Goal: Task Accomplishment & Management: Complete application form

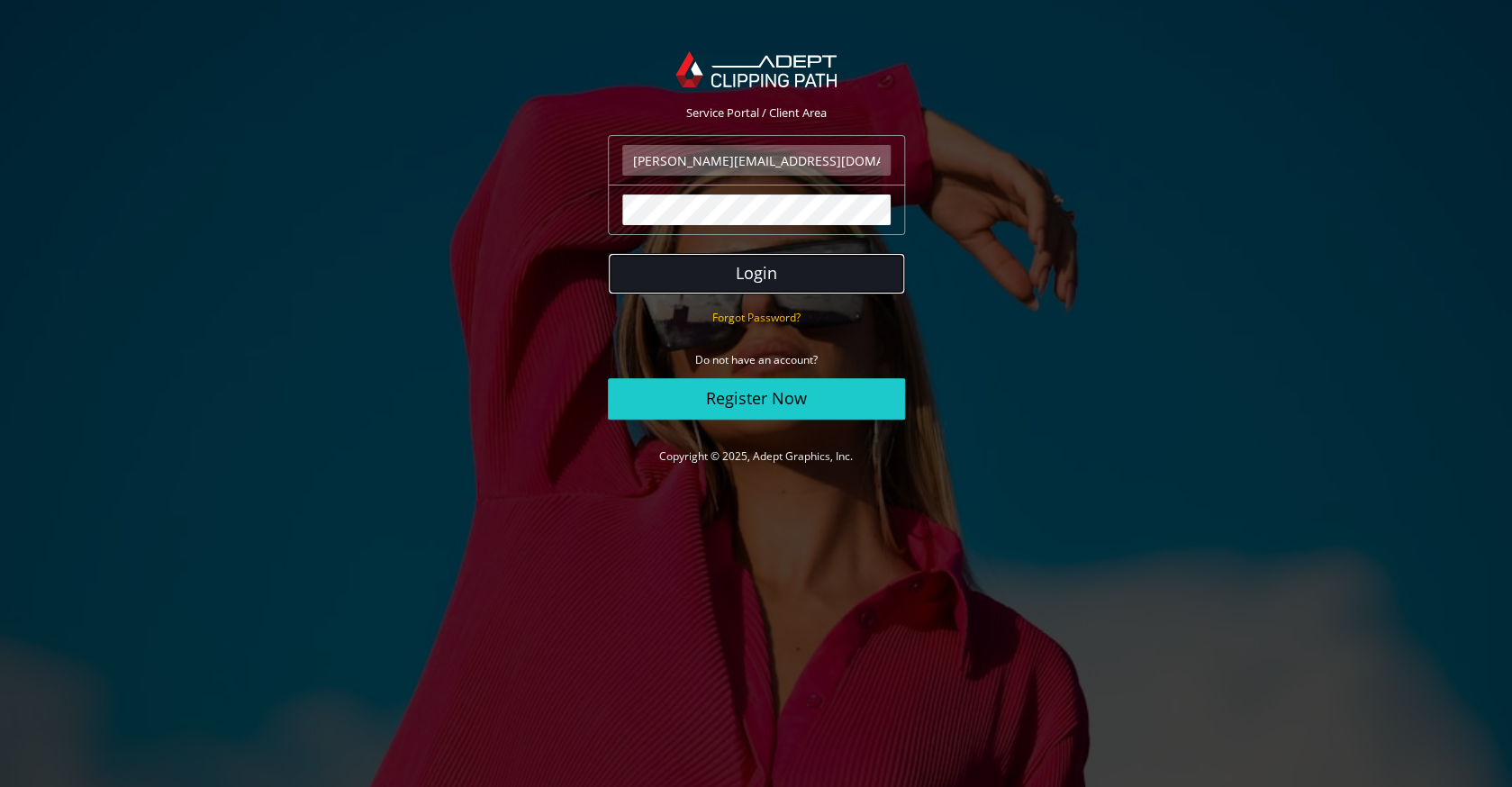
click at [835, 270] on button "Login" at bounding box center [756, 274] width 297 height 42
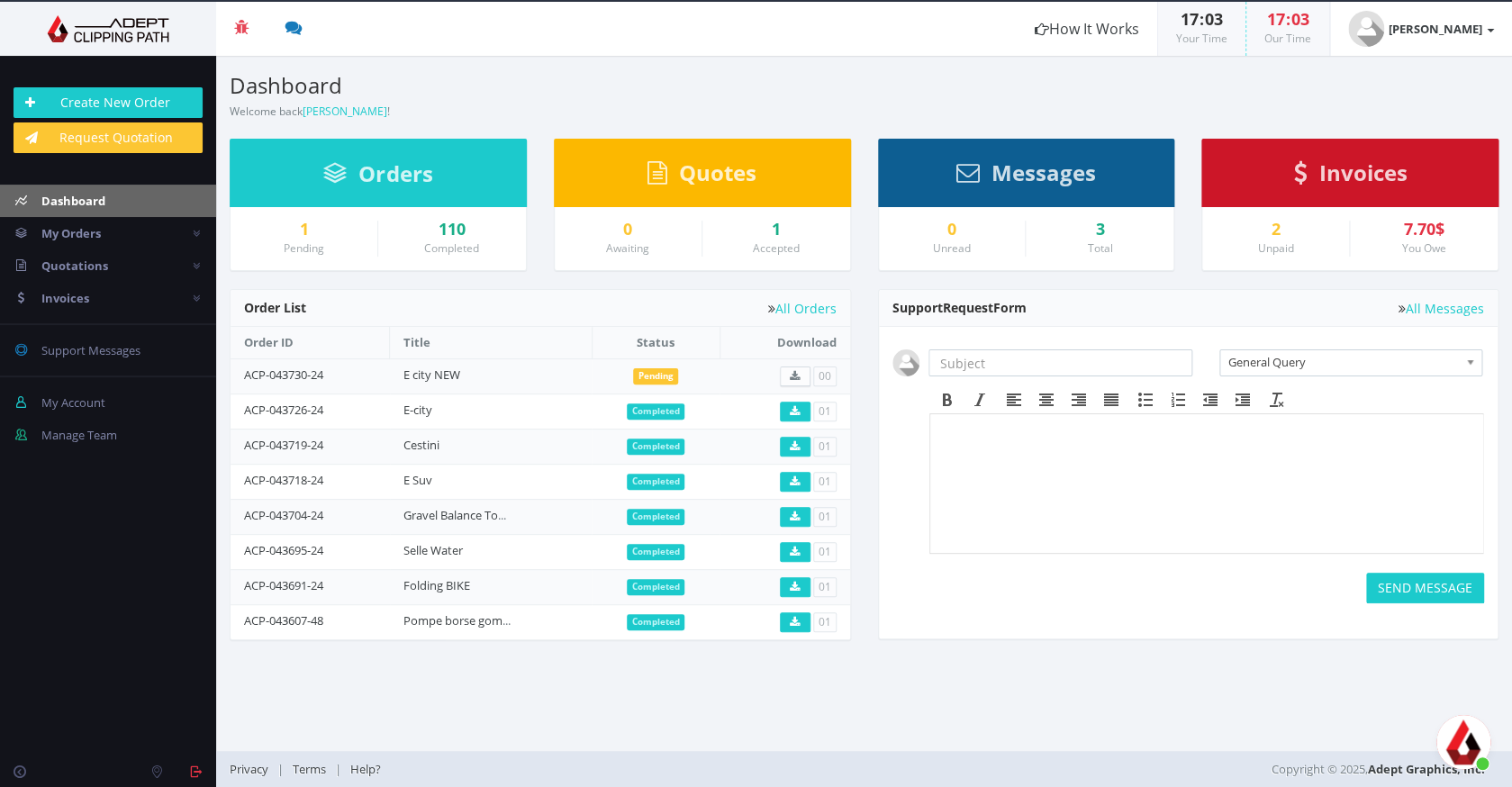
scroll to position [374, 0]
drag, startPoint x: 46, startPoint y: 100, endPoint x: 119, endPoint y: 101, distance: 73.0
click at [46, 100] on link "Create New Order" at bounding box center [108, 103] width 189 height 31
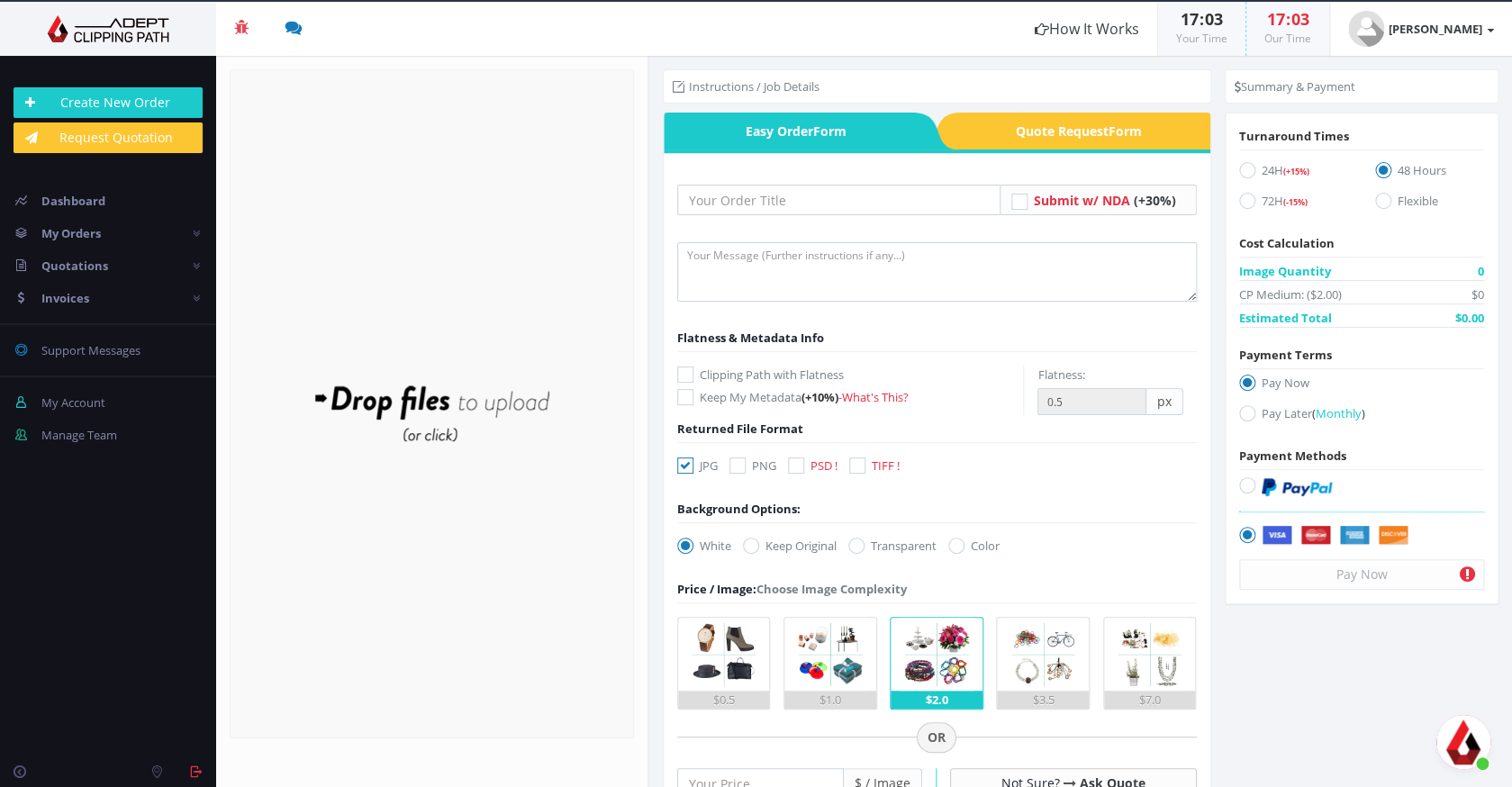
scroll to position [374, 0]
click at [746, 195] on input "text" at bounding box center [838, 200] width 323 height 31
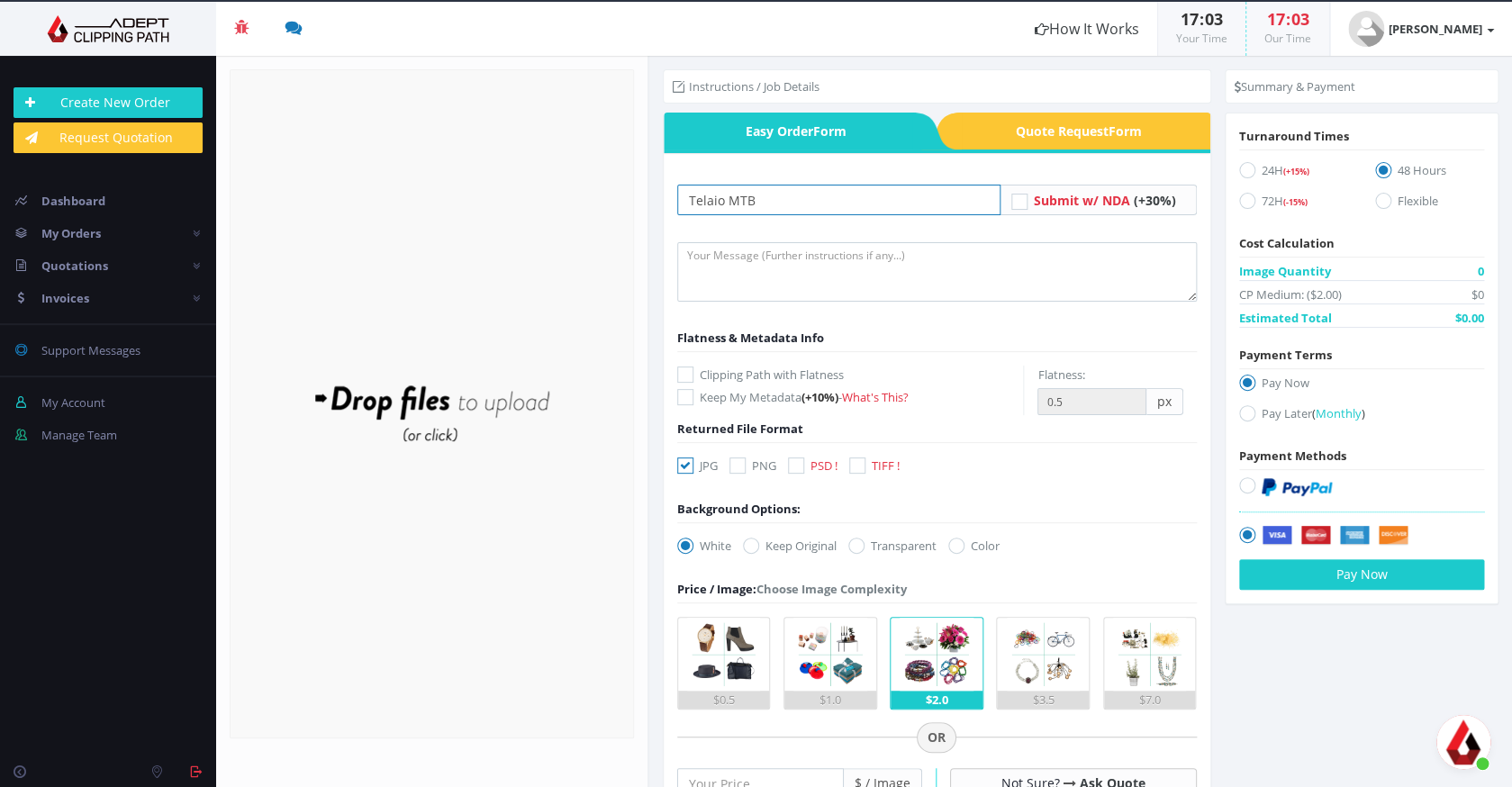
type input "Telaio MTB"
click at [835, 367] on label "Clipping Path with Flatness" at bounding box center [850, 375] width 347 height 18
click at [693, 369] on input "Clipping Path with Flatness" at bounding box center [687, 375] width 12 height 12
checkbox input "true"
click at [804, 460] on icon at bounding box center [796, 466] width 16 height 16
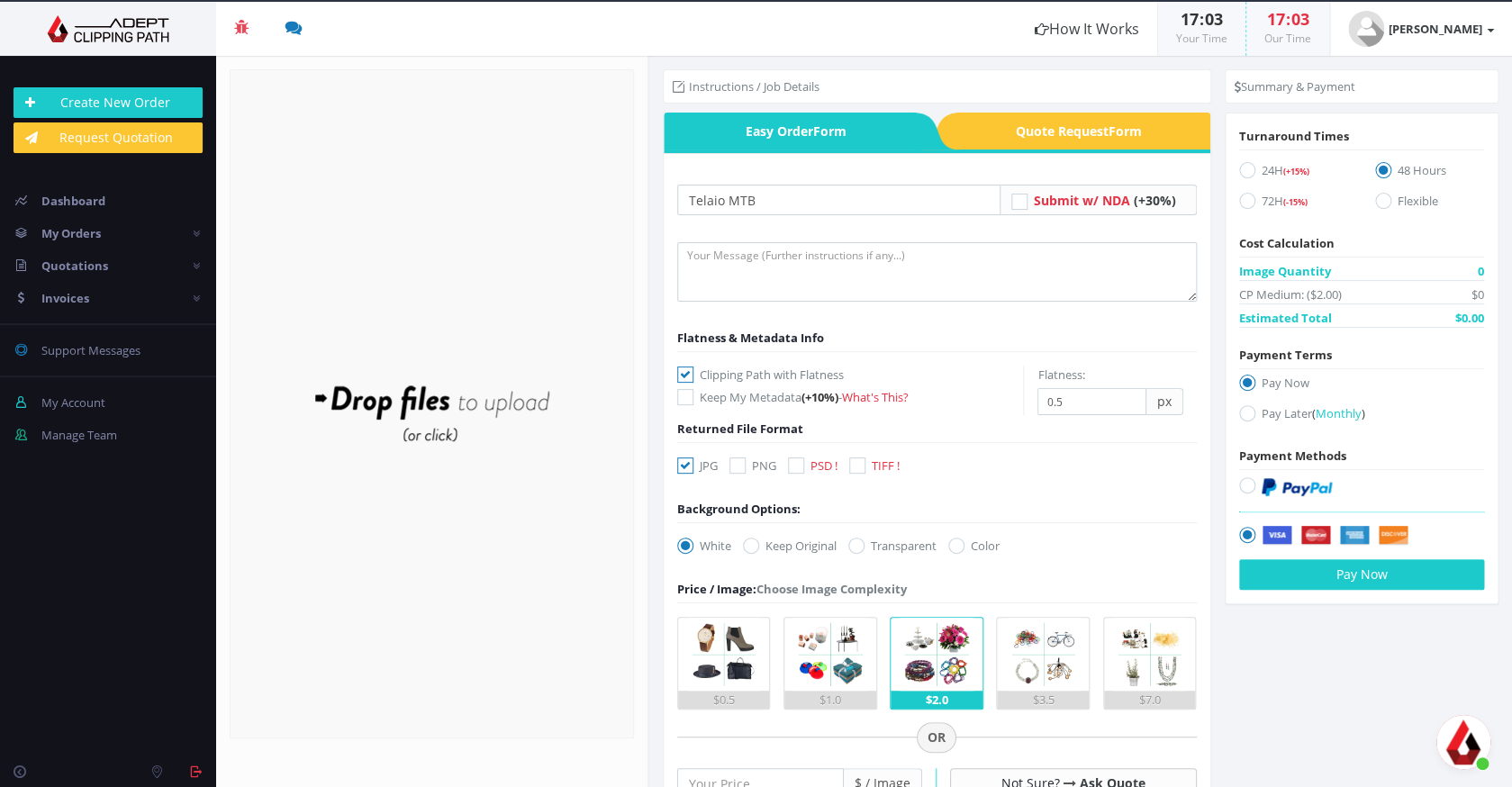
click at [804, 460] on input "PSD !" at bounding box center [798, 466] width 12 height 12
checkbox input "true"
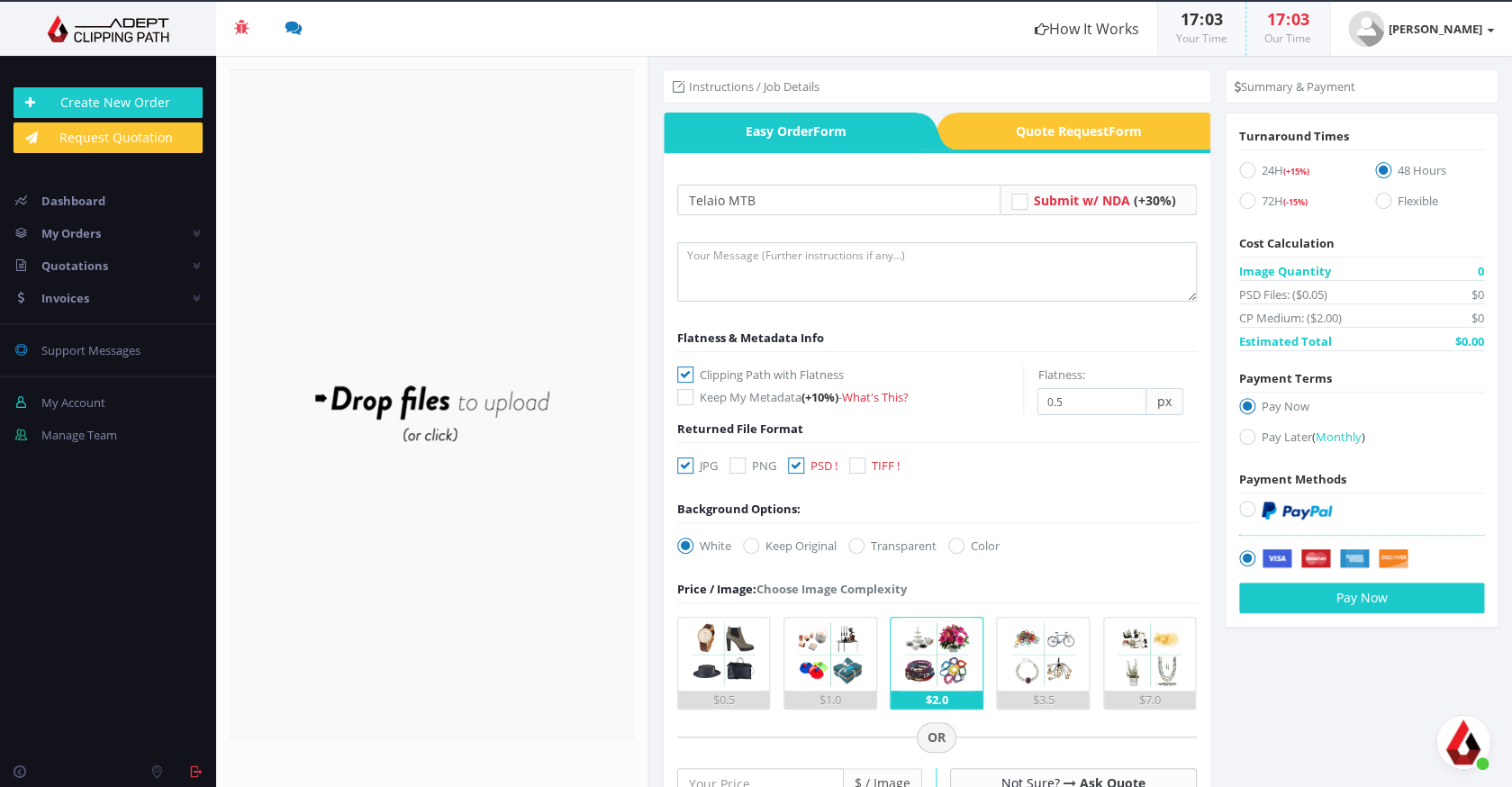
drag, startPoint x: 681, startPoint y: 463, endPoint x: 757, endPoint y: 515, distance: 92.1
click at [681, 463] on icon at bounding box center [685, 466] width 16 height 16
click at [681, 463] on input "JPG" at bounding box center [687, 466] width 12 height 12
checkbox input "false"
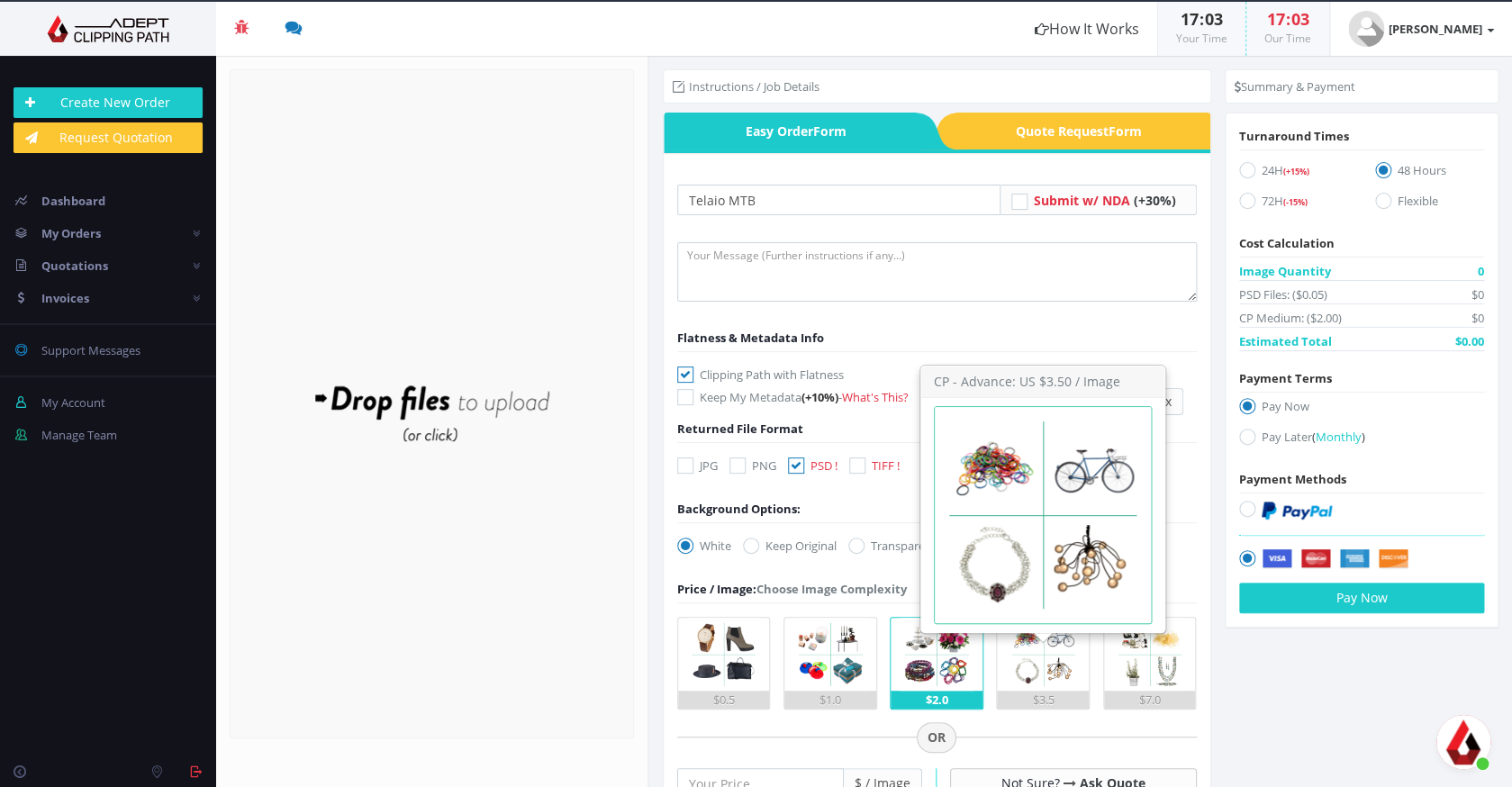
click at [1031, 680] on img at bounding box center [1043, 654] width 73 height 73
click at [0, 0] on input "$3.5" at bounding box center [0, 0] width 0 height 0
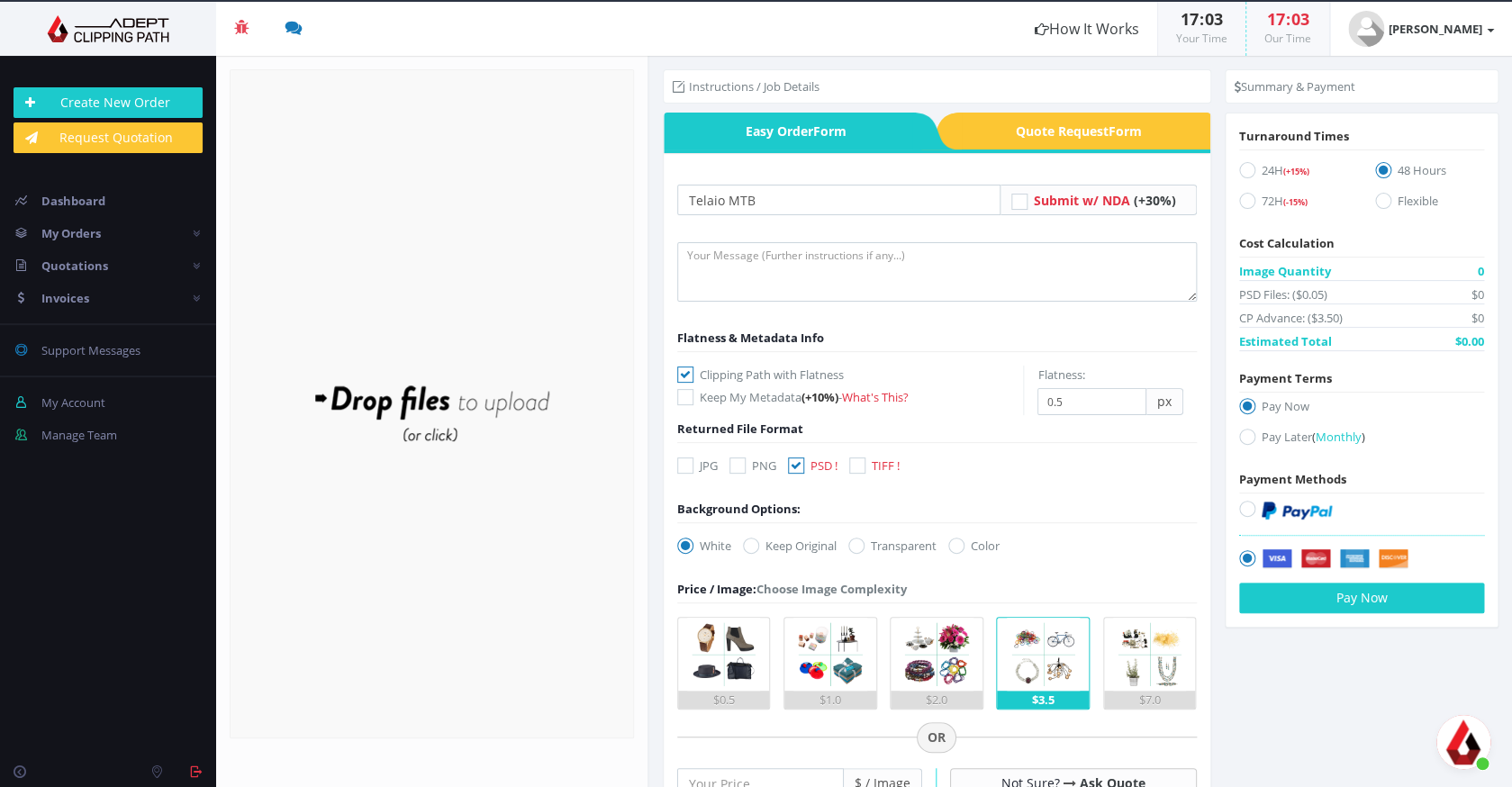
click at [1290, 501] on img at bounding box center [1297, 510] width 71 height 18
click at [1255, 503] on input "radio" at bounding box center [1249, 508] width 12 height 12
radio input "true"
click at [1246, 173] on icon at bounding box center [1247, 170] width 16 height 16
click at [1246, 173] on input "24H (+15%)" at bounding box center [1249, 170] width 12 height 12
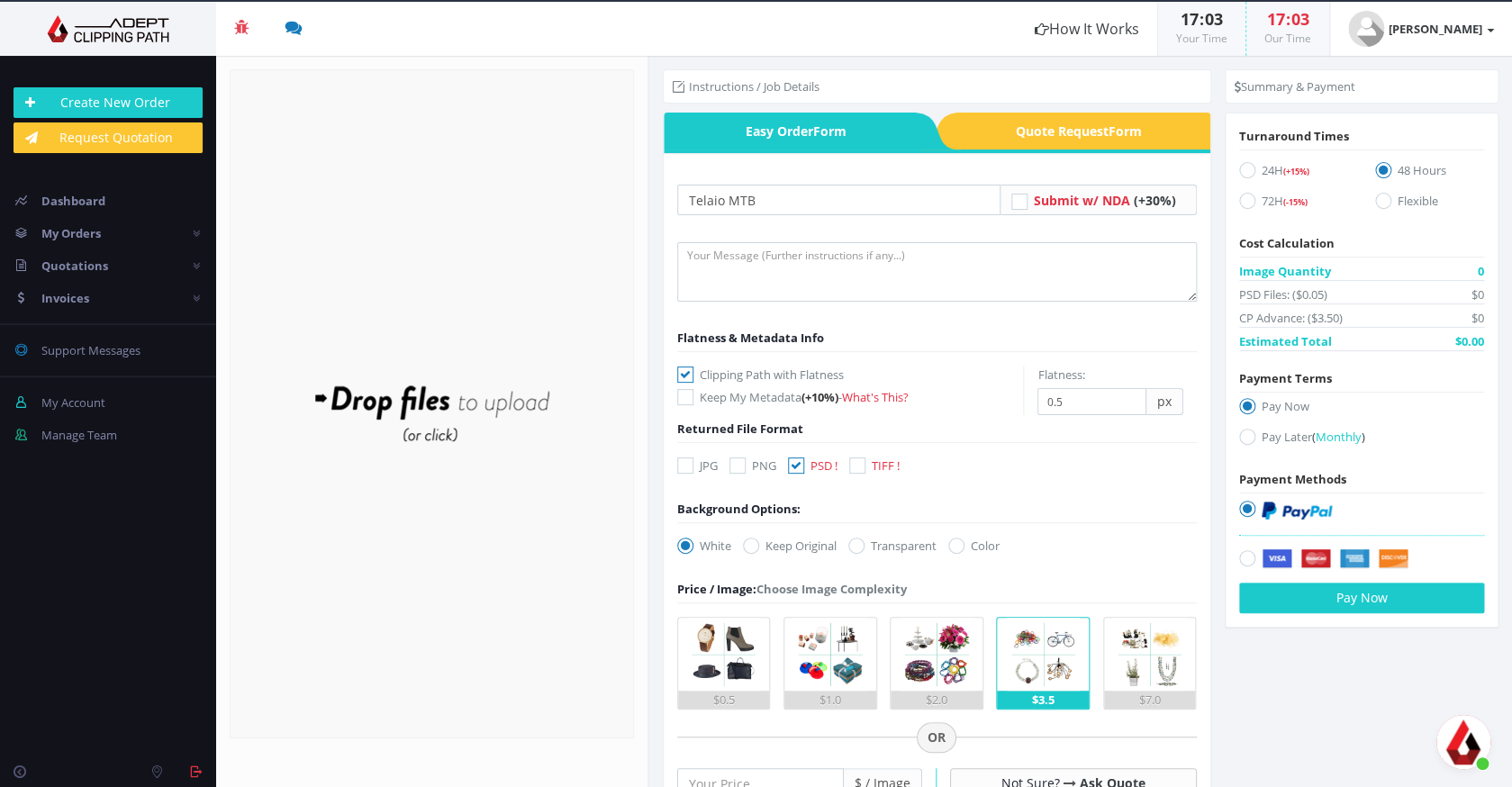
radio input "true"
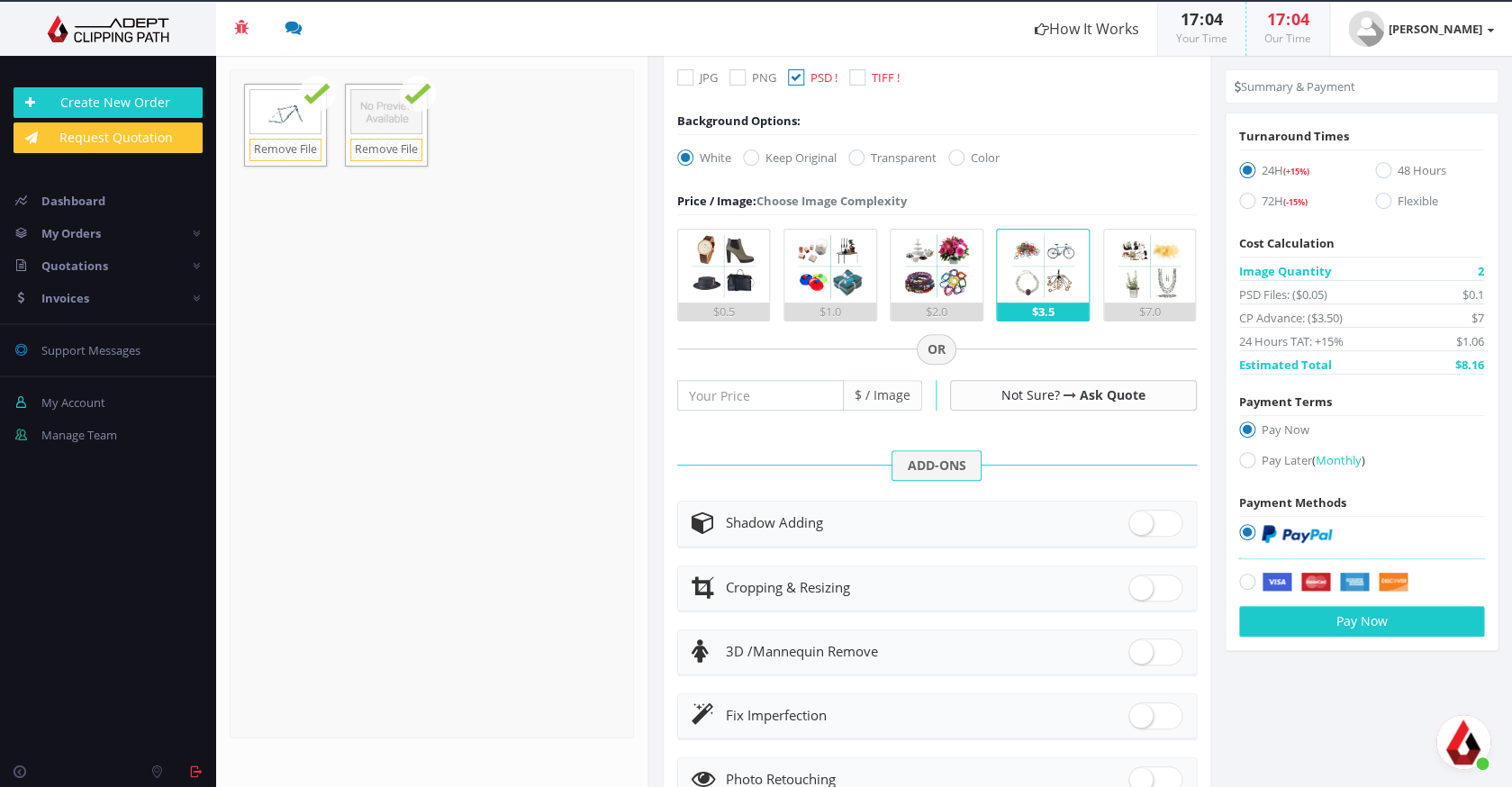
scroll to position [528, 0]
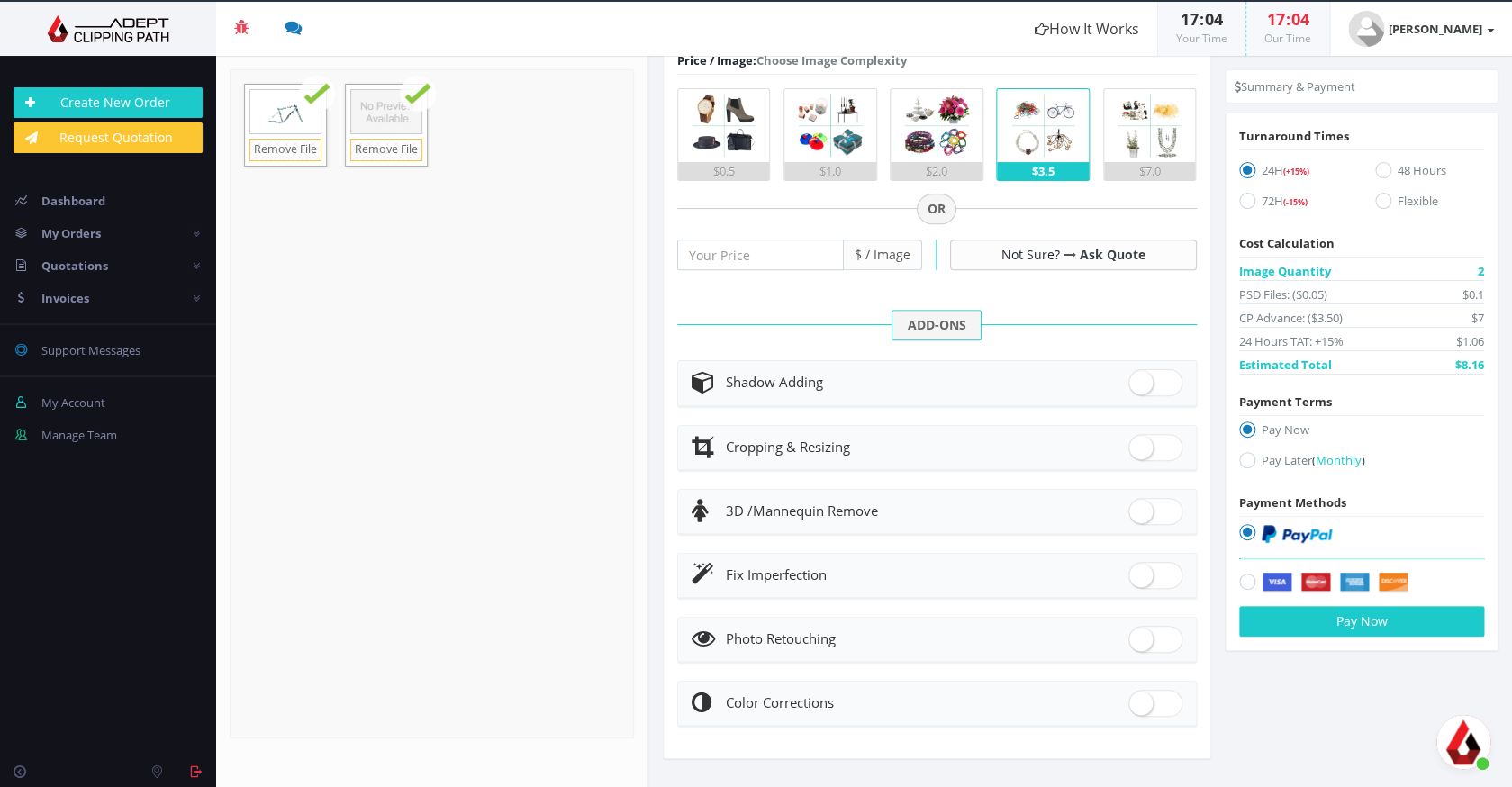
click at [1144, 568] on span at bounding box center [1155, 575] width 54 height 27
click at [1140, 568] on input "checkbox" at bounding box center [1134, 571] width 12 height 12
checkbox input "true"
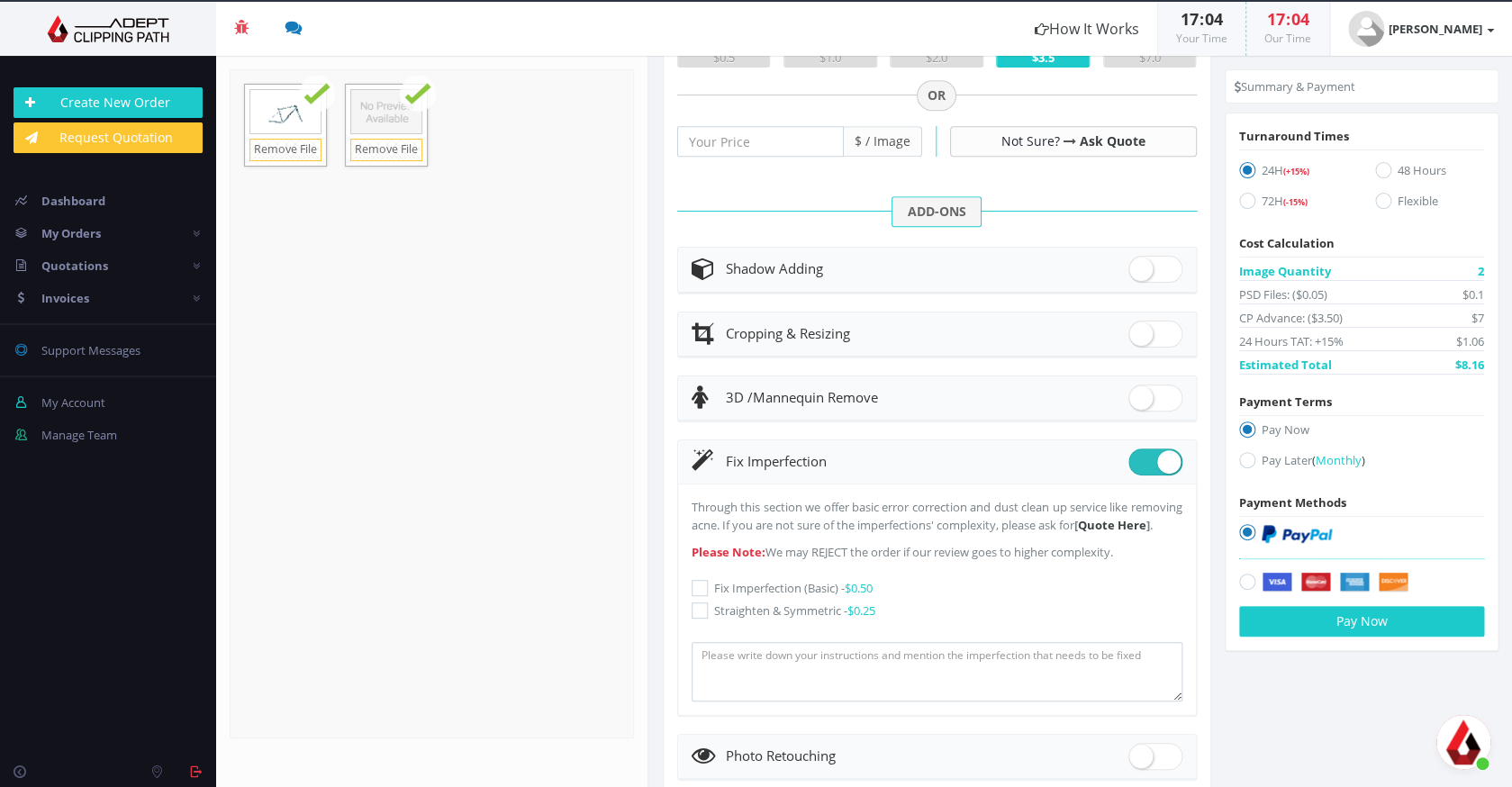
scroll to position [650, 0]
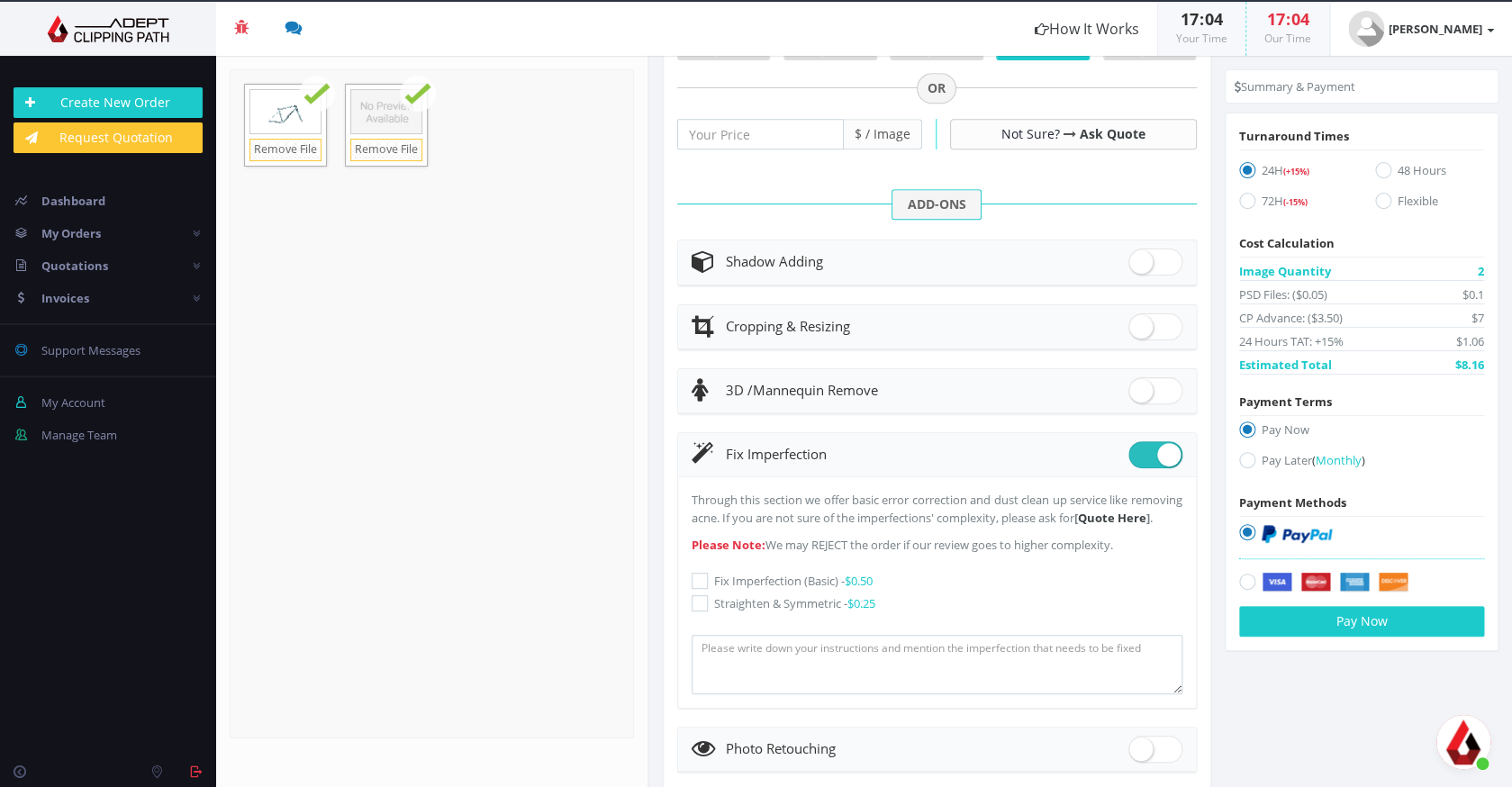
click at [694, 589] on icon at bounding box center [699, 581] width 16 height 16
click at [696, 587] on input "Fix Imperfection (Basic) - $0.50" at bounding box center [701, 581] width 12 height 12
checkbox input "true"
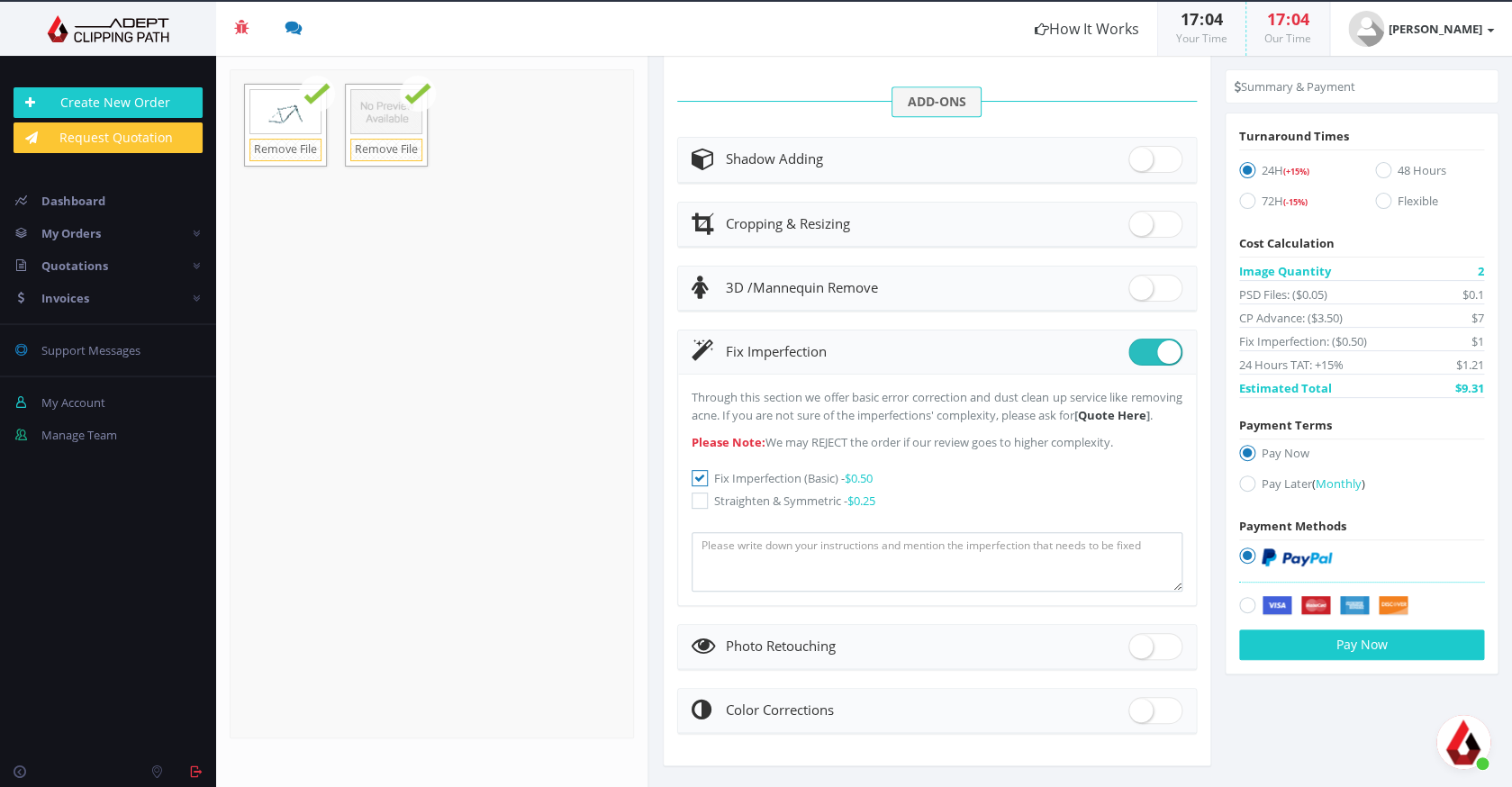
scroll to position [777, 0]
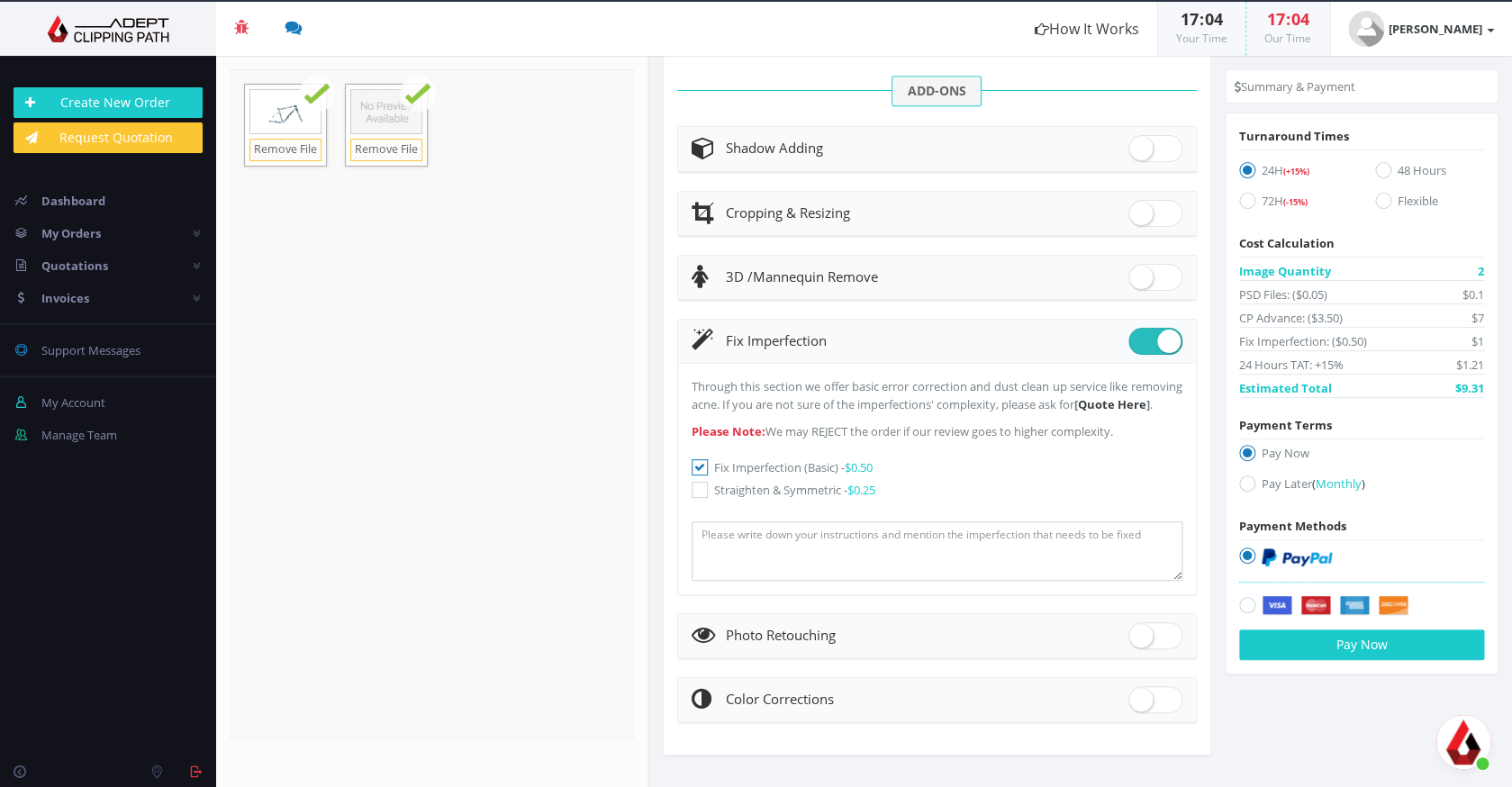
click at [1171, 637] on span at bounding box center [1155, 636] width 54 height 27
click at [1140, 637] on input "checkbox" at bounding box center [1134, 631] width 12 height 12
checkbox input "true"
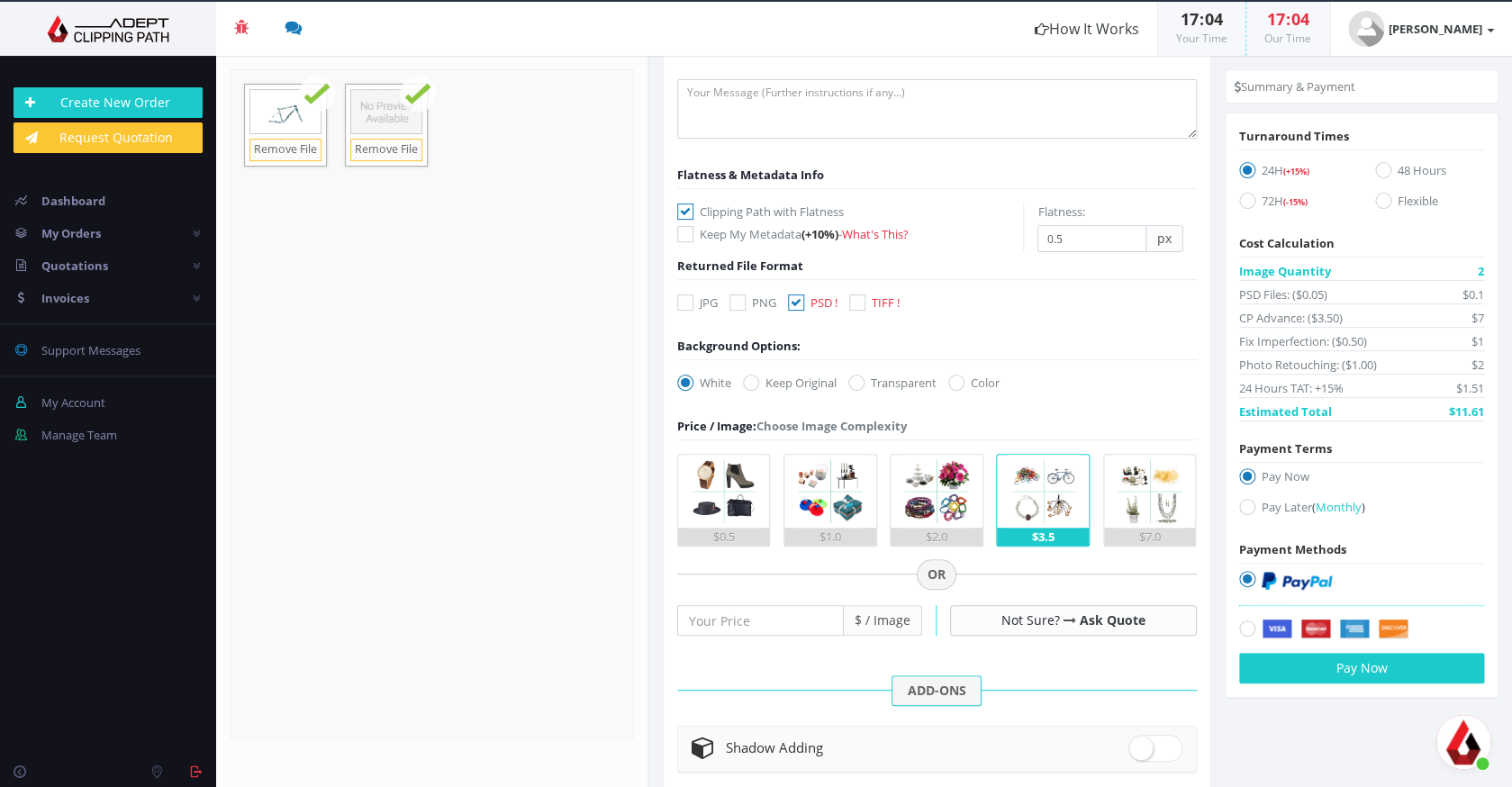
scroll to position [0, 0]
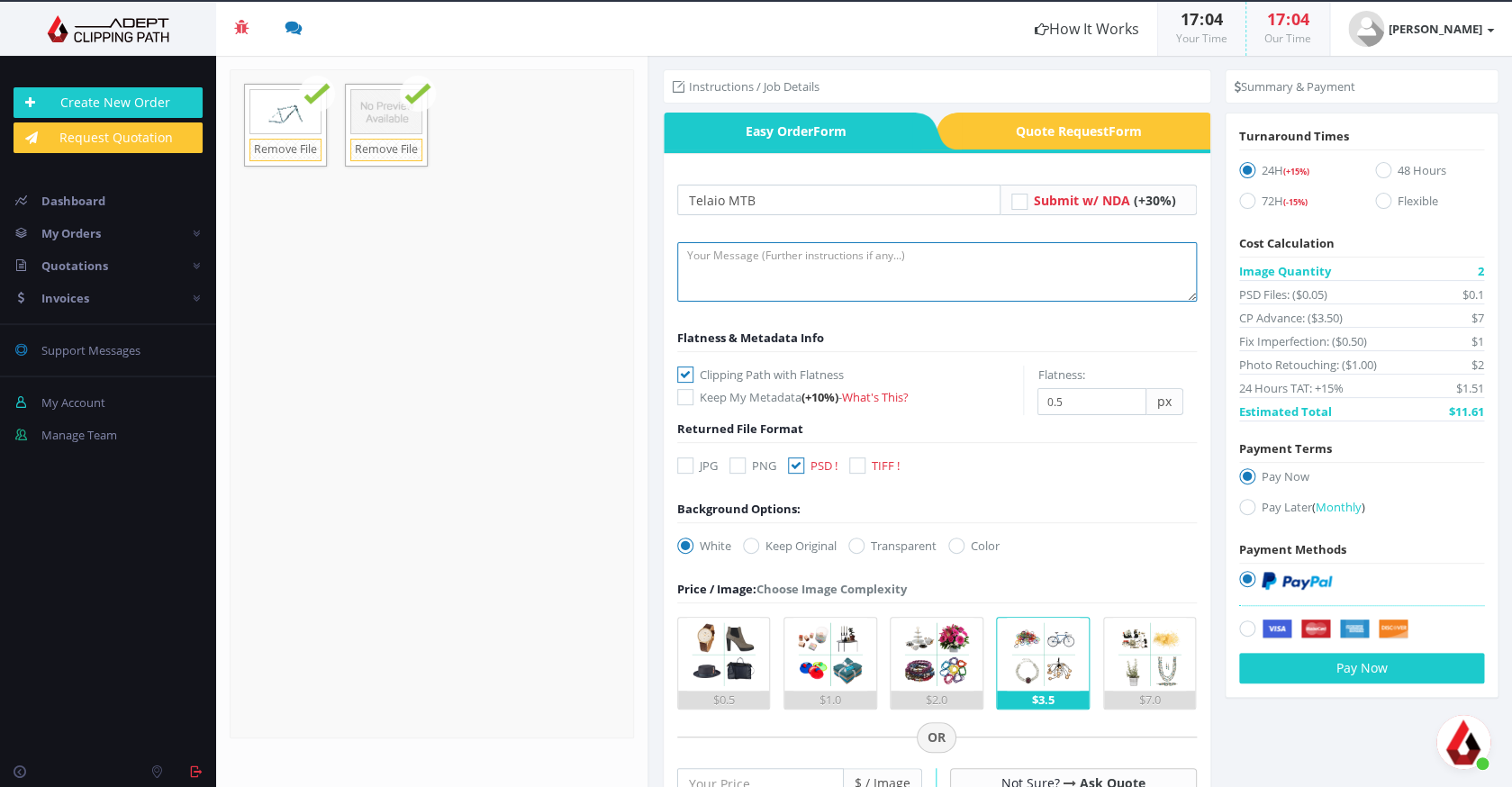
click at [896, 265] on textarea at bounding box center [937, 272] width 519 height 60
click at [801, 267] on textarea at bounding box center [937, 272] width 519 height 60
paste textarea "I need the file named 'MTB Frame' to become like the file I attached named 'exa…"
type textarea "I need the file named 'MTB Frame' to become like the file I attached named 'exa…"
click at [864, 545] on icon at bounding box center [856, 545] width 16 height 16
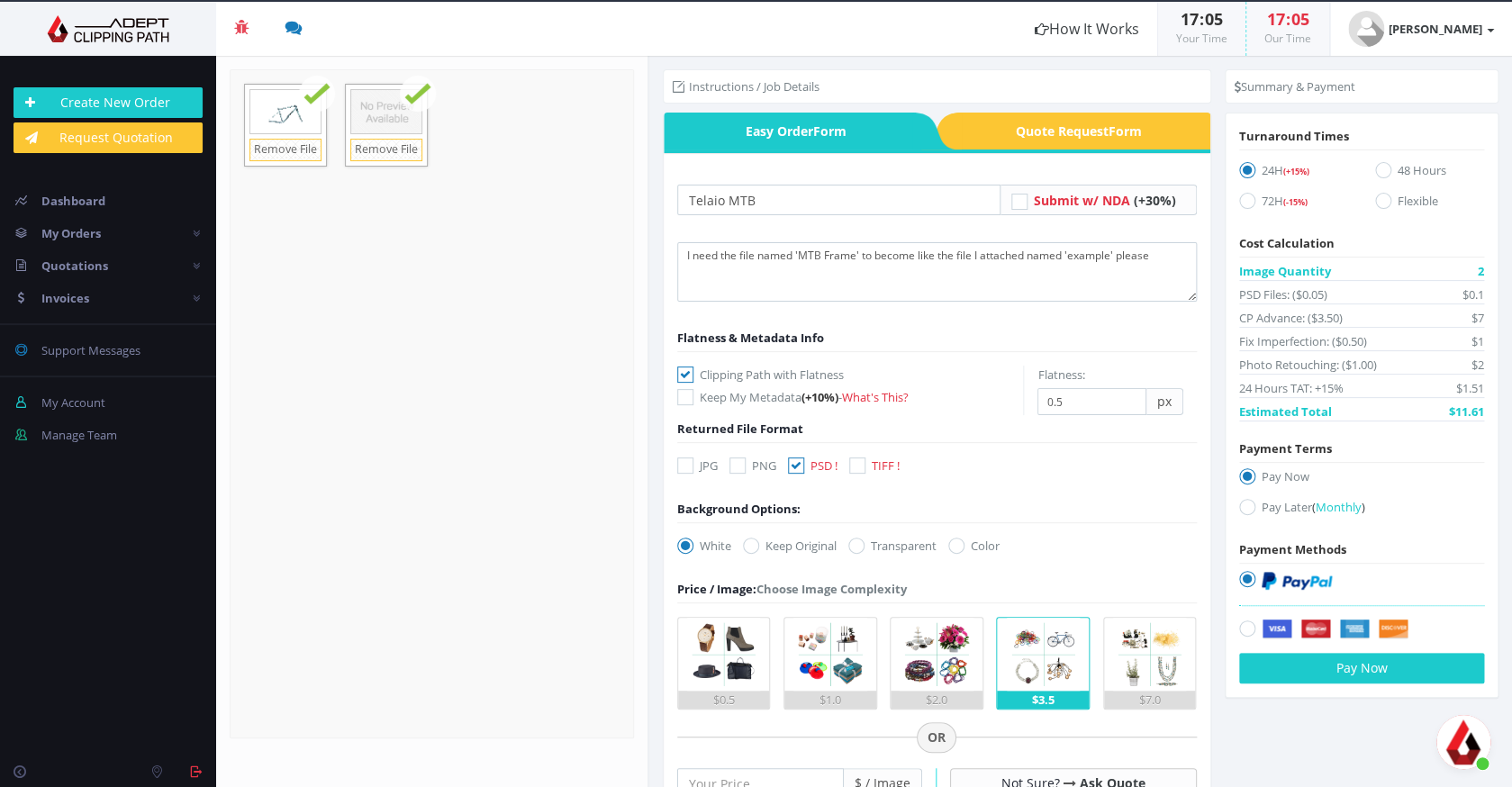
click at [864, 545] on input "Transparent" at bounding box center [858, 545] width 12 height 12
radio input "true"
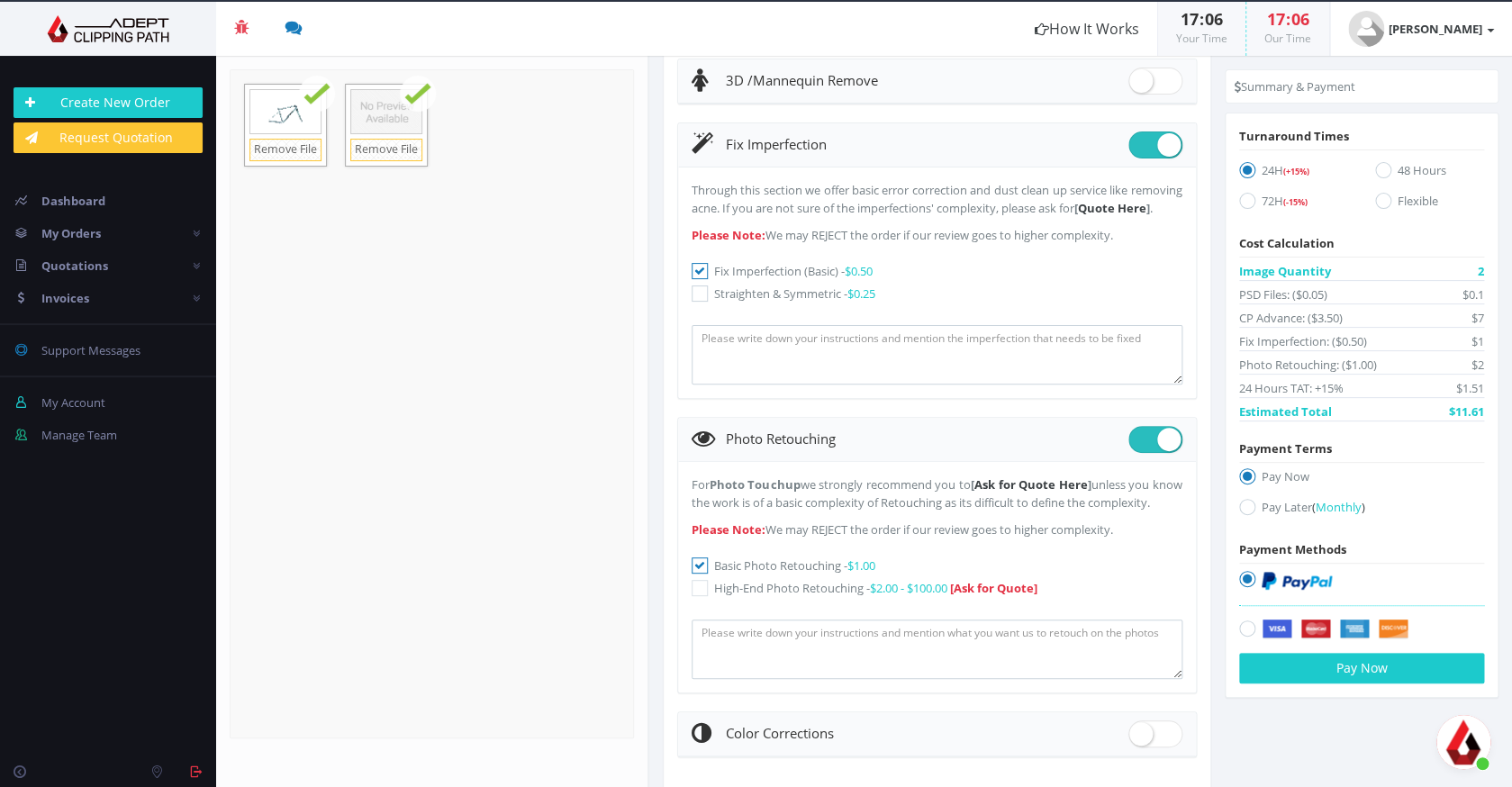
scroll to position [1025, 0]
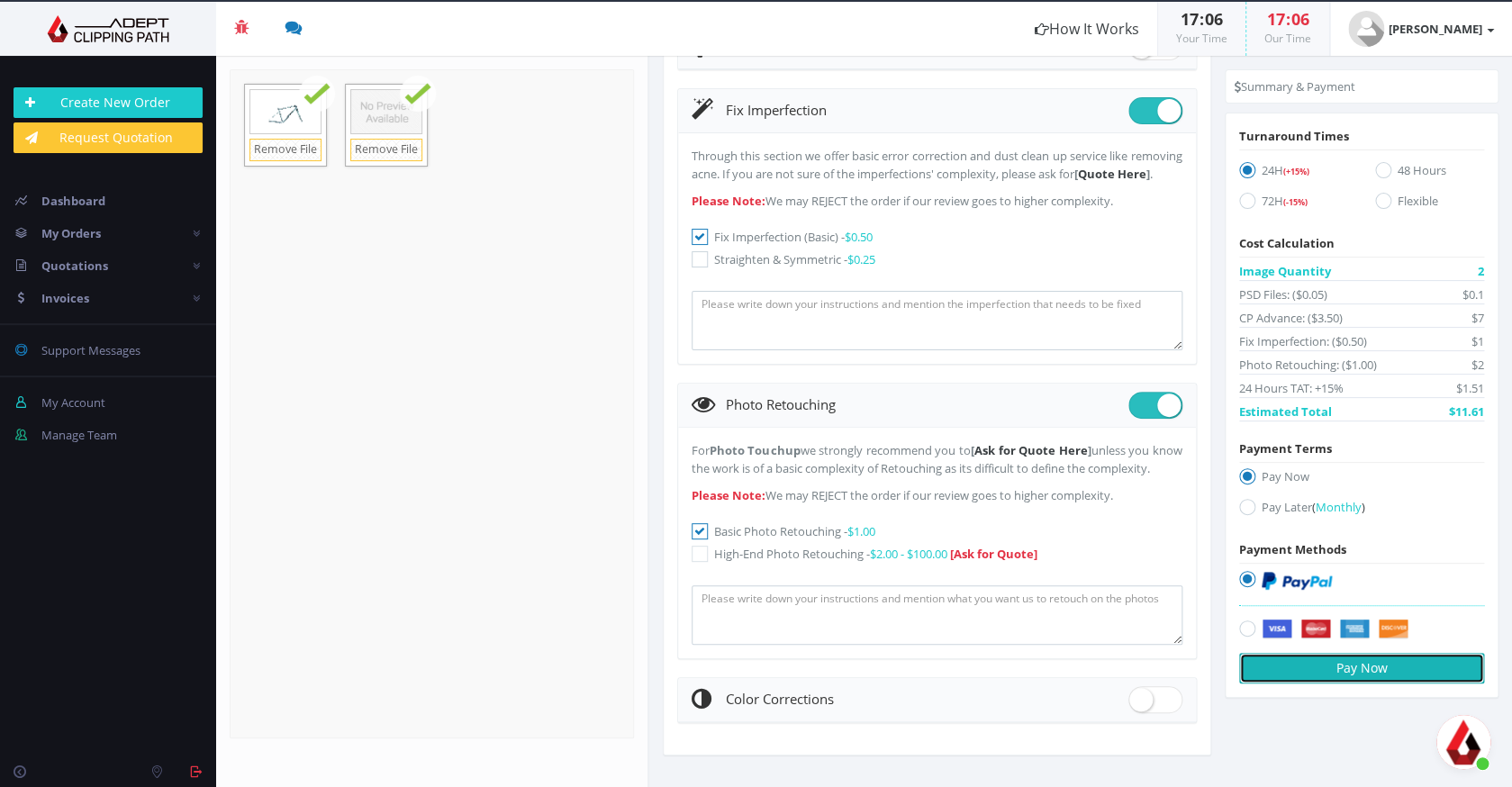
click at [1320, 664] on button "Pay Now" at bounding box center [1361, 668] width 245 height 31
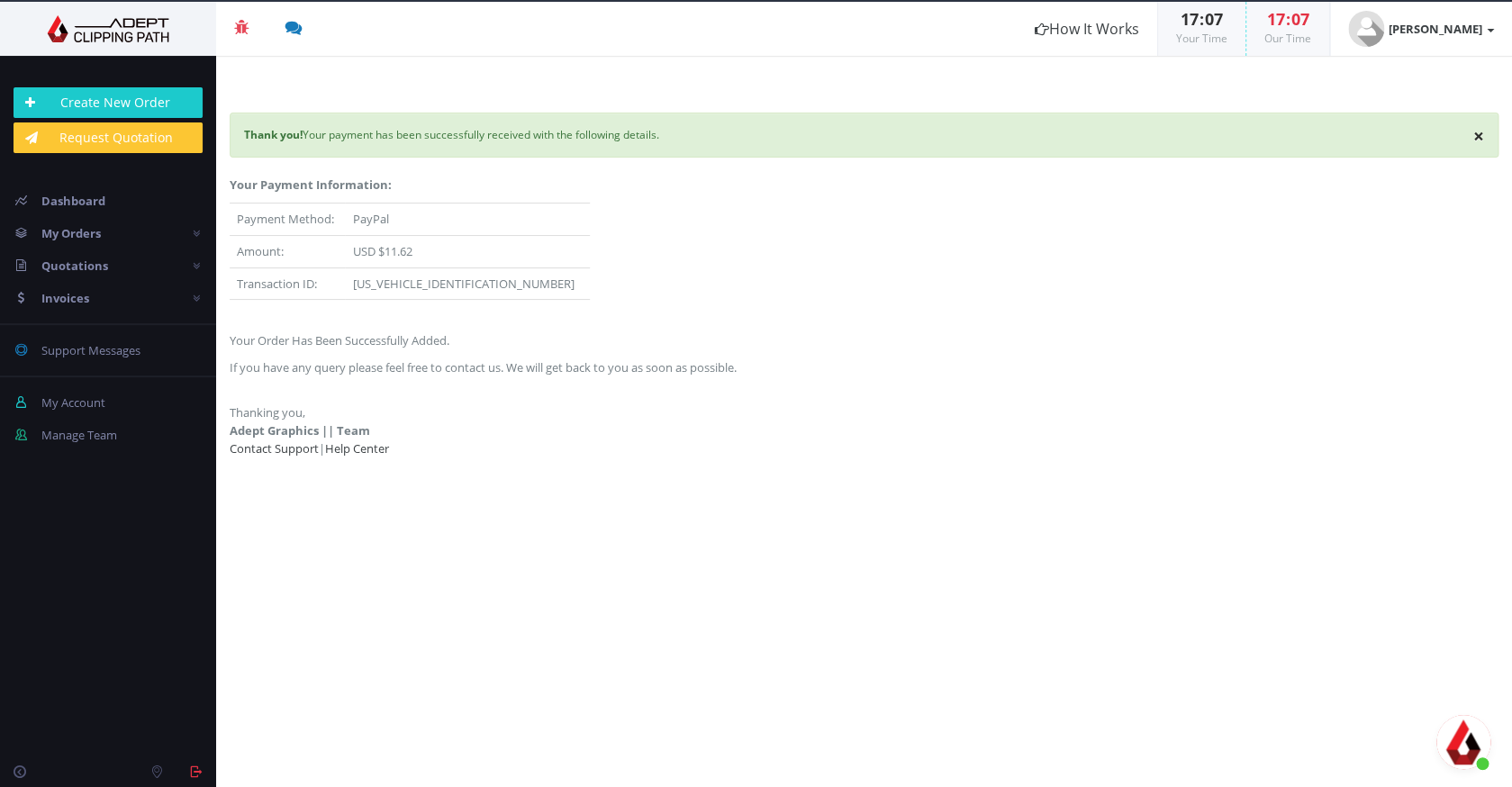
scroll to position [374, 0]
